Goal: Task Accomplishment & Management: Use online tool/utility

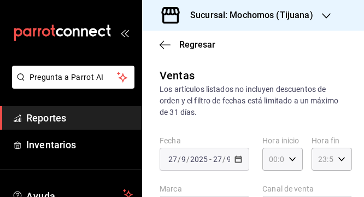
type input "05:00"
type input "05:04"
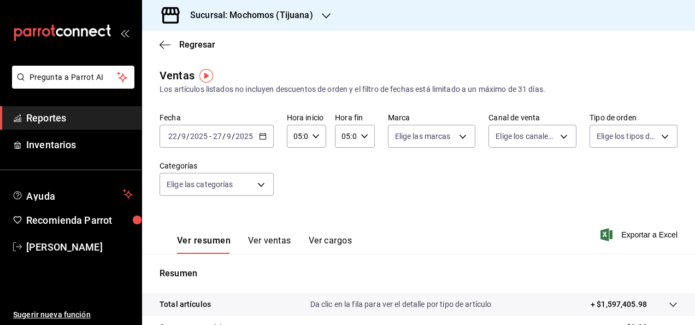
click at [265, 16] on h3 "Sucursal: Mochomos (Tijuana)" at bounding box center [247, 15] width 132 height 13
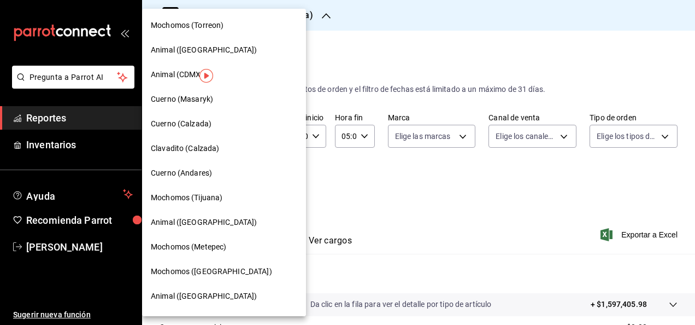
click at [169, 126] on span "Cuerno (Calzada)" at bounding box center [181, 123] width 61 height 11
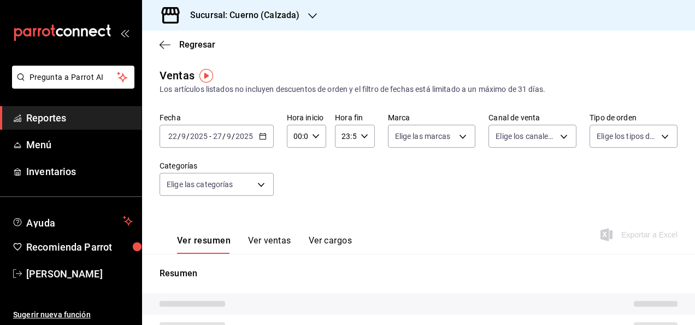
type input "05:00"
type input "05:04"
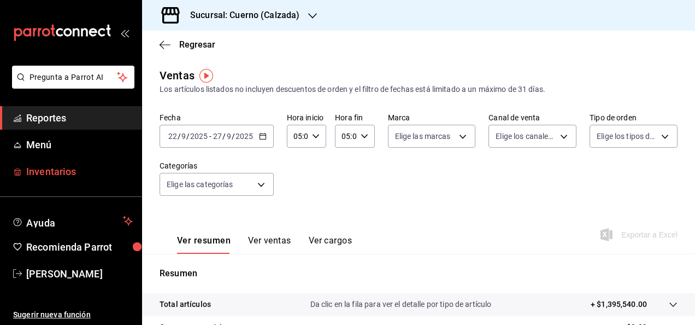
click at [68, 167] on span "Inventarios" at bounding box center [79, 171] width 107 height 15
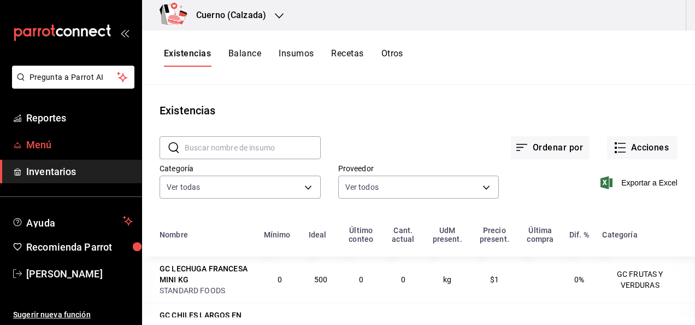
click at [49, 138] on span "Menú" at bounding box center [79, 144] width 107 height 15
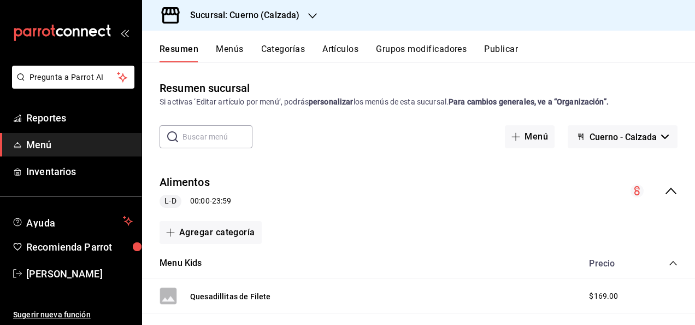
click at [226, 134] on input "text" at bounding box center [218, 137] width 70 height 22
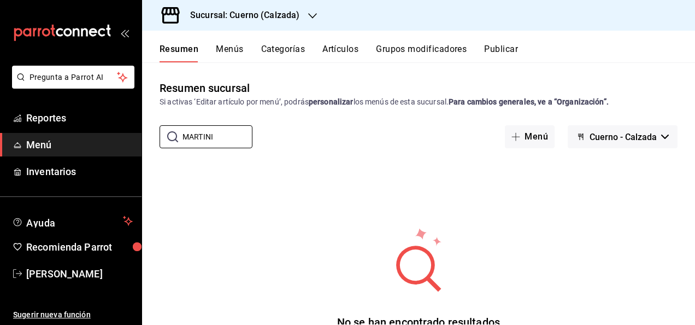
type input "MARTINI"
click at [234, 51] on button "Menús" at bounding box center [229, 53] width 27 height 19
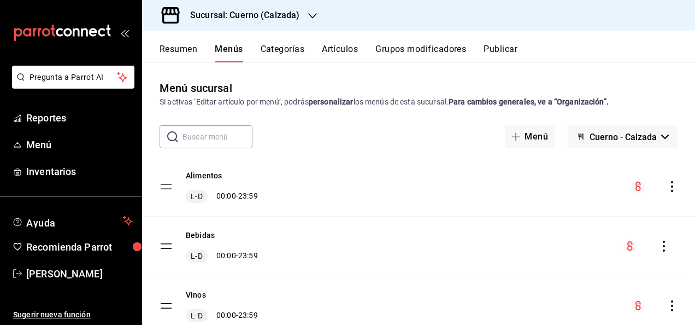
click at [167, 196] on tbody "Alimentos L-D 00:00 - 23:59 Bebidas L-D 00:00 - 23:59 Vinos L-D 00:00 - 23:59 P…" at bounding box center [418, 269] width 553 height 225
click at [364, 196] on icon "actions" at bounding box center [672, 246] width 11 height 11
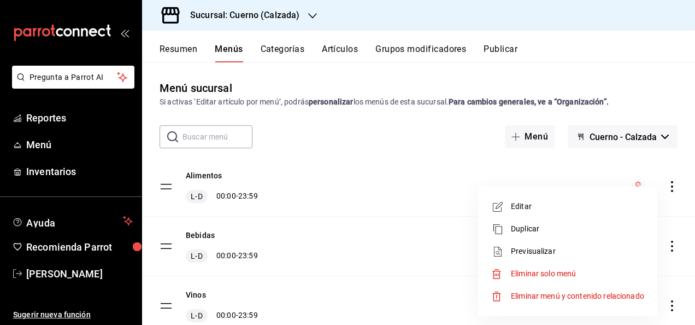
click at [364, 196] on span "Previsualizar" at bounding box center [577, 250] width 133 height 11
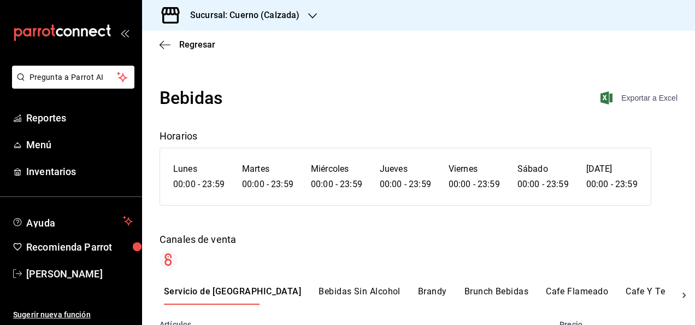
click at [364, 99] on span "Exportar a Excel" at bounding box center [640, 97] width 75 height 13
click at [311, 17] on icon "button" at bounding box center [312, 15] width 9 height 5
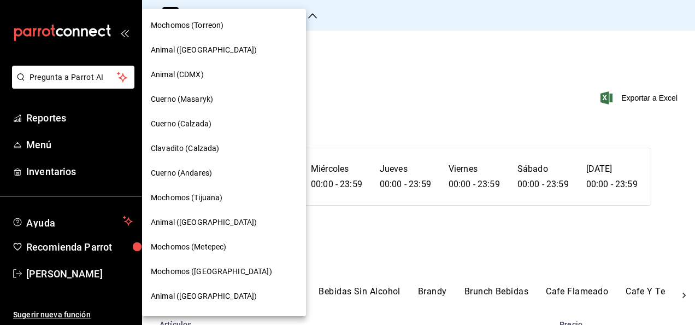
click at [208, 196] on span "Mochomos (Tijuana)" at bounding box center [187, 197] width 72 height 11
